Goal: Find specific page/section: Find specific page/section

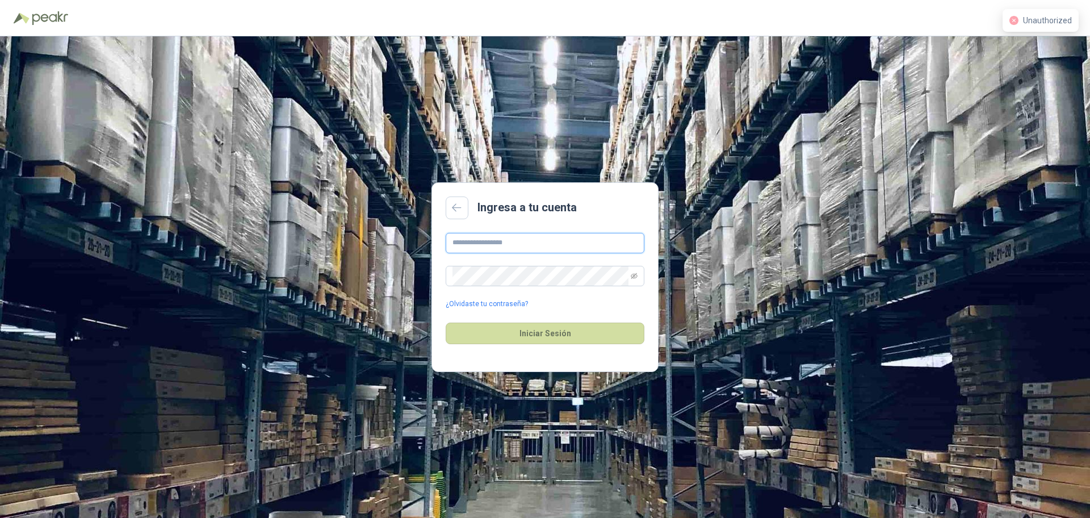
type input "**********"
click at [543, 346] on div "Iniciar Sesión" at bounding box center [545, 333] width 199 height 49
click at [546, 338] on button "Iniciar Sesión" at bounding box center [545, 333] width 199 height 22
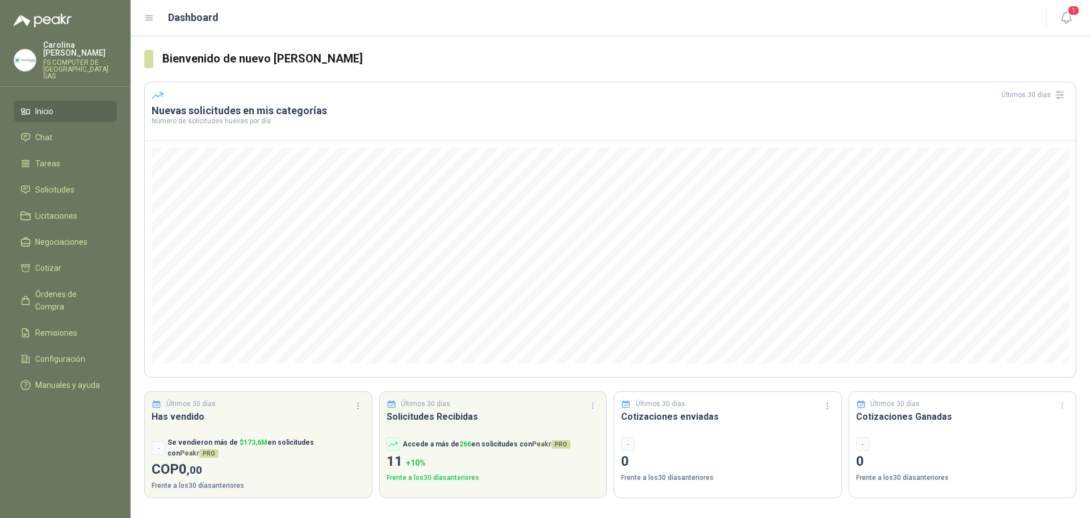
click at [22, 55] on img at bounding box center [25, 60] width 22 height 22
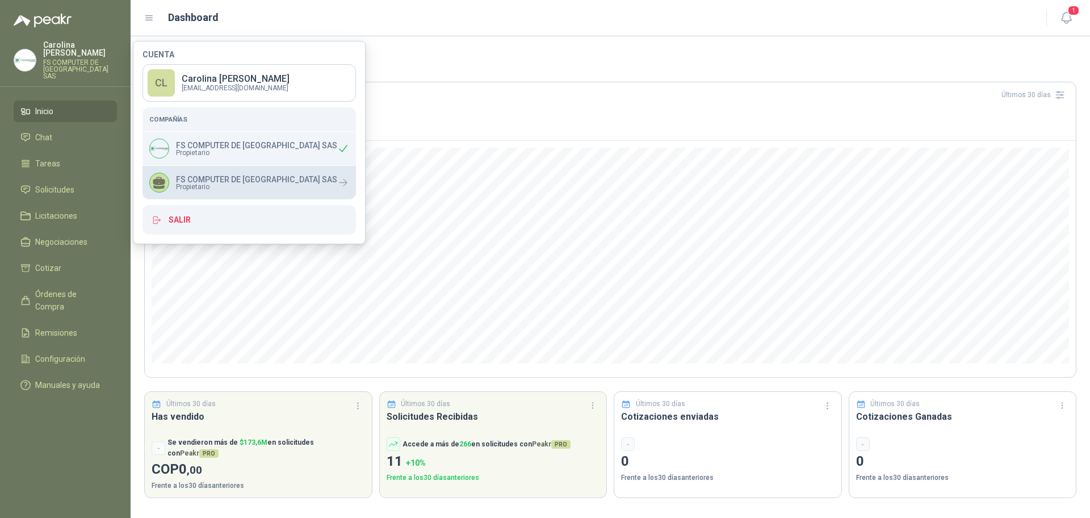
click at [193, 171] on div "FS COMPUTER DE COLOMBIA SAS Propietario" at bounding box center [248, 182] width 213 height 33
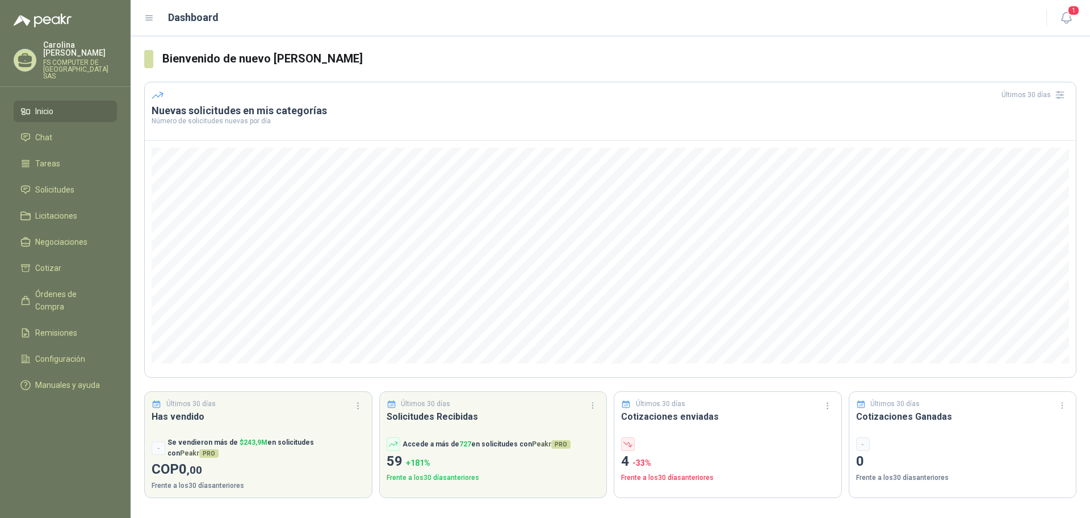
click at [78, 187] on ul "Inicio Chat Tareas Solicitudes Licitaciones Negociaciones Cotizar Órdenes de Co…" at bounding box center [65, 250] width 131 height 300
click at [78, 179] on link "Solicitudes" at bounding box center [65, 190] width 103 height 22
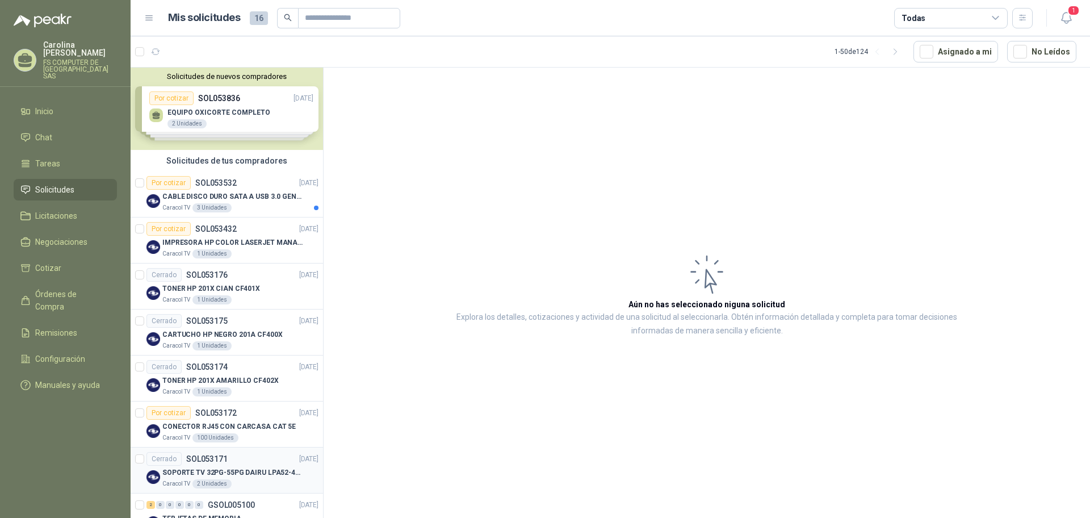
scroll to position [213, 0]
